Goal: Information Seeking & Learning: Learn about a topic

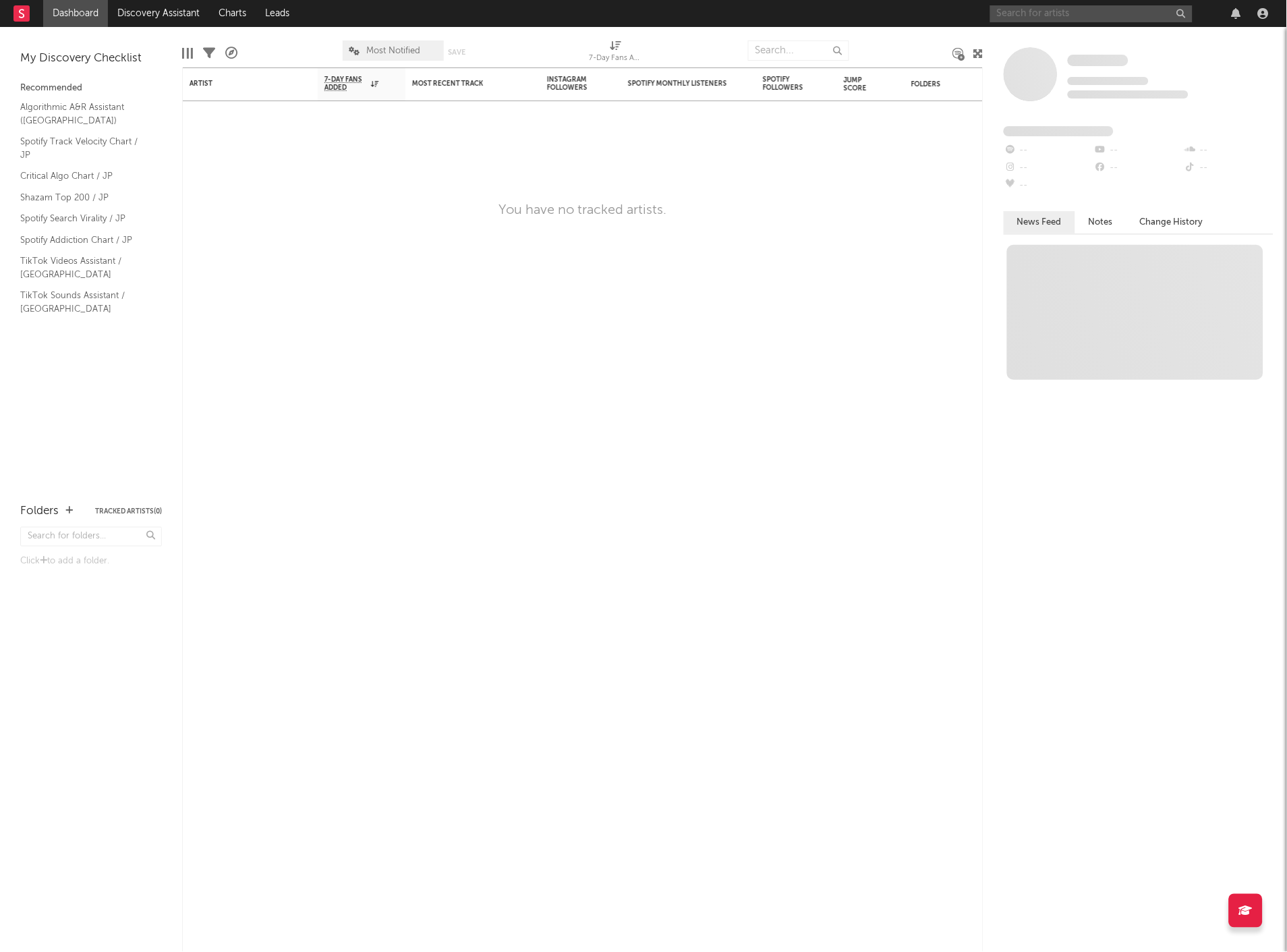
click at [1124, 15] on input "text" at bounding box center [1092, 14] width 202 height 17
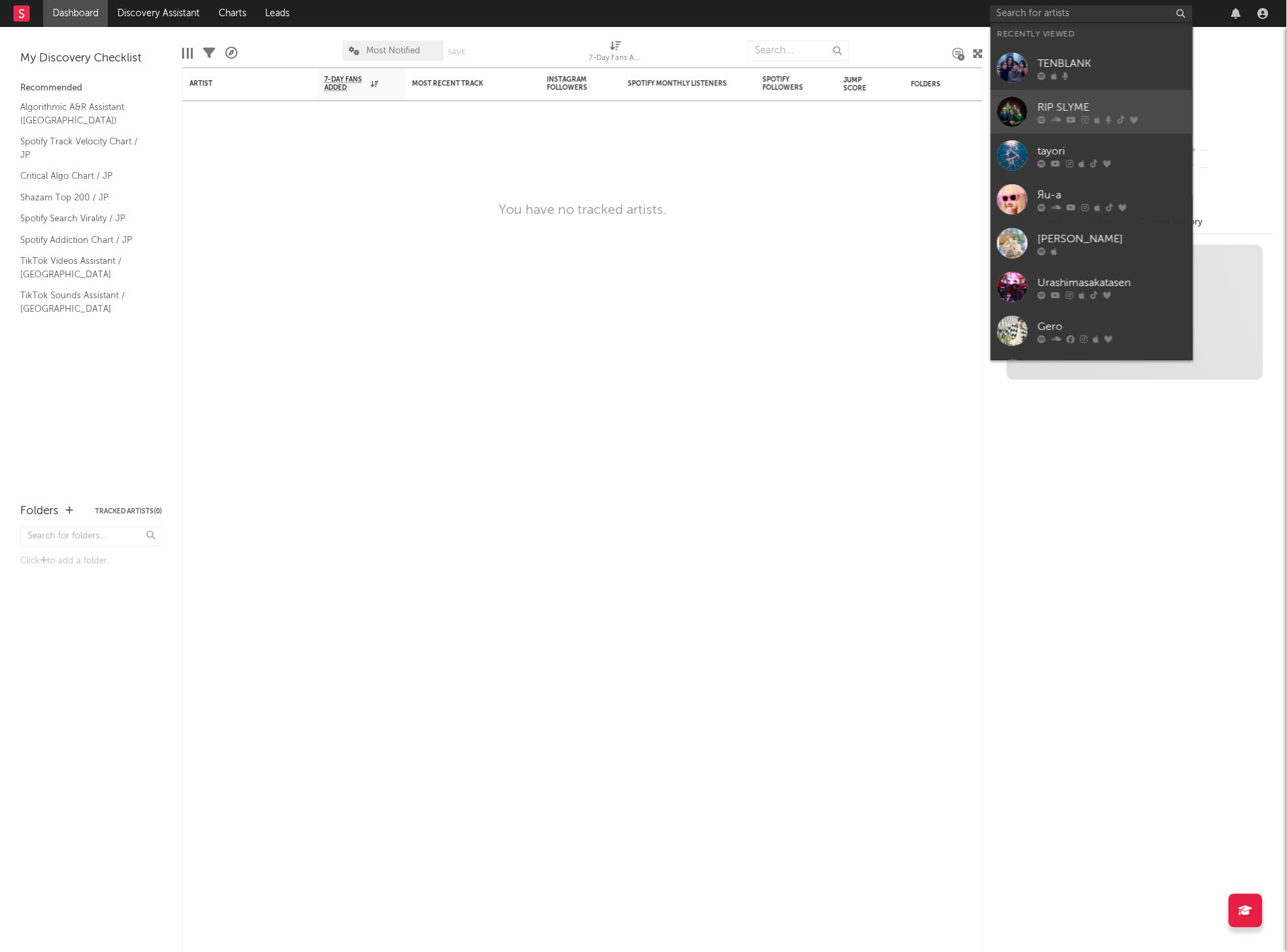
click at [1091, 116] on div at bounding box center [1113, 120] width 148 height 8
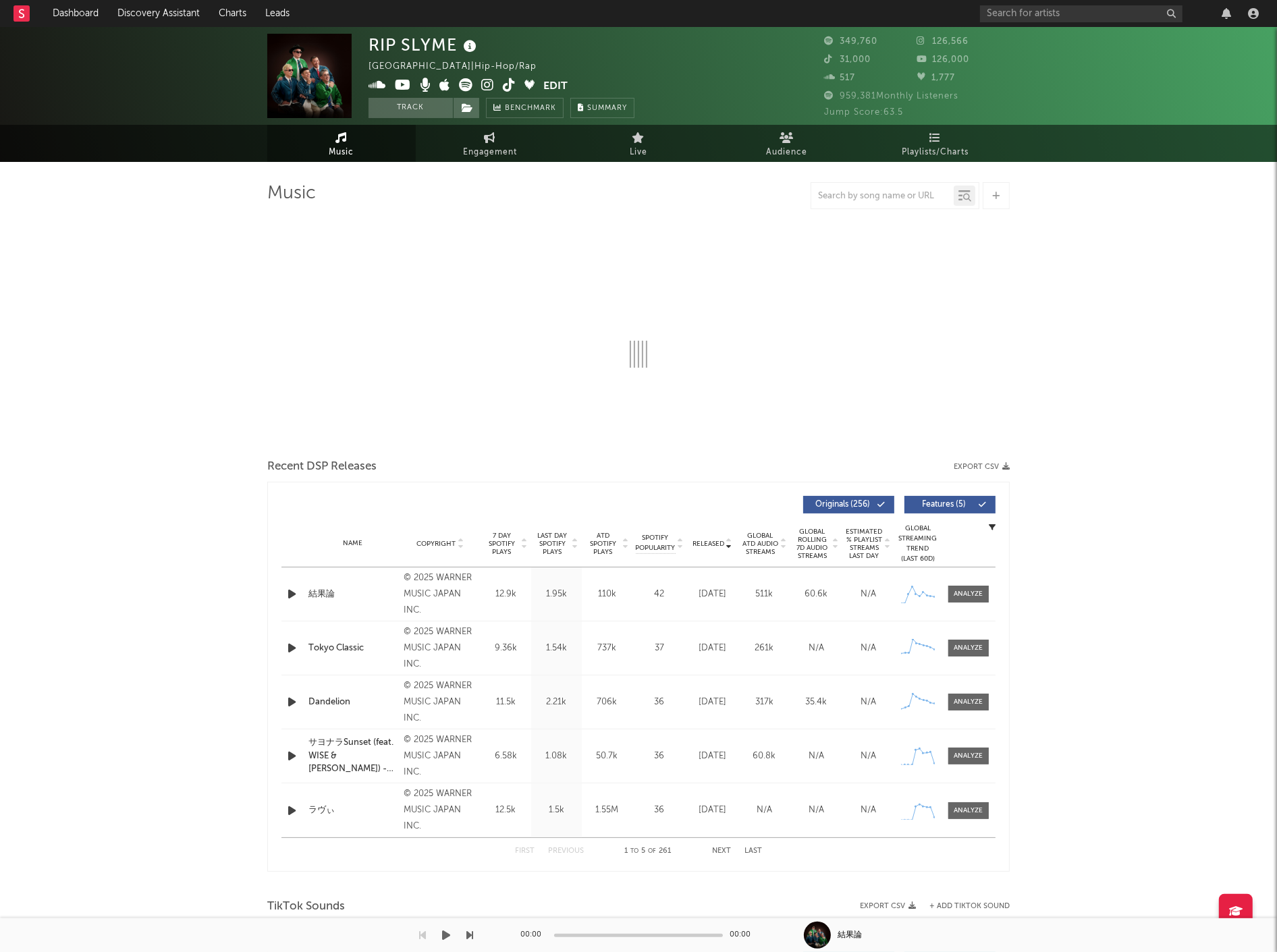
select select "6m"
